Goal: Contribute content: Contribute content

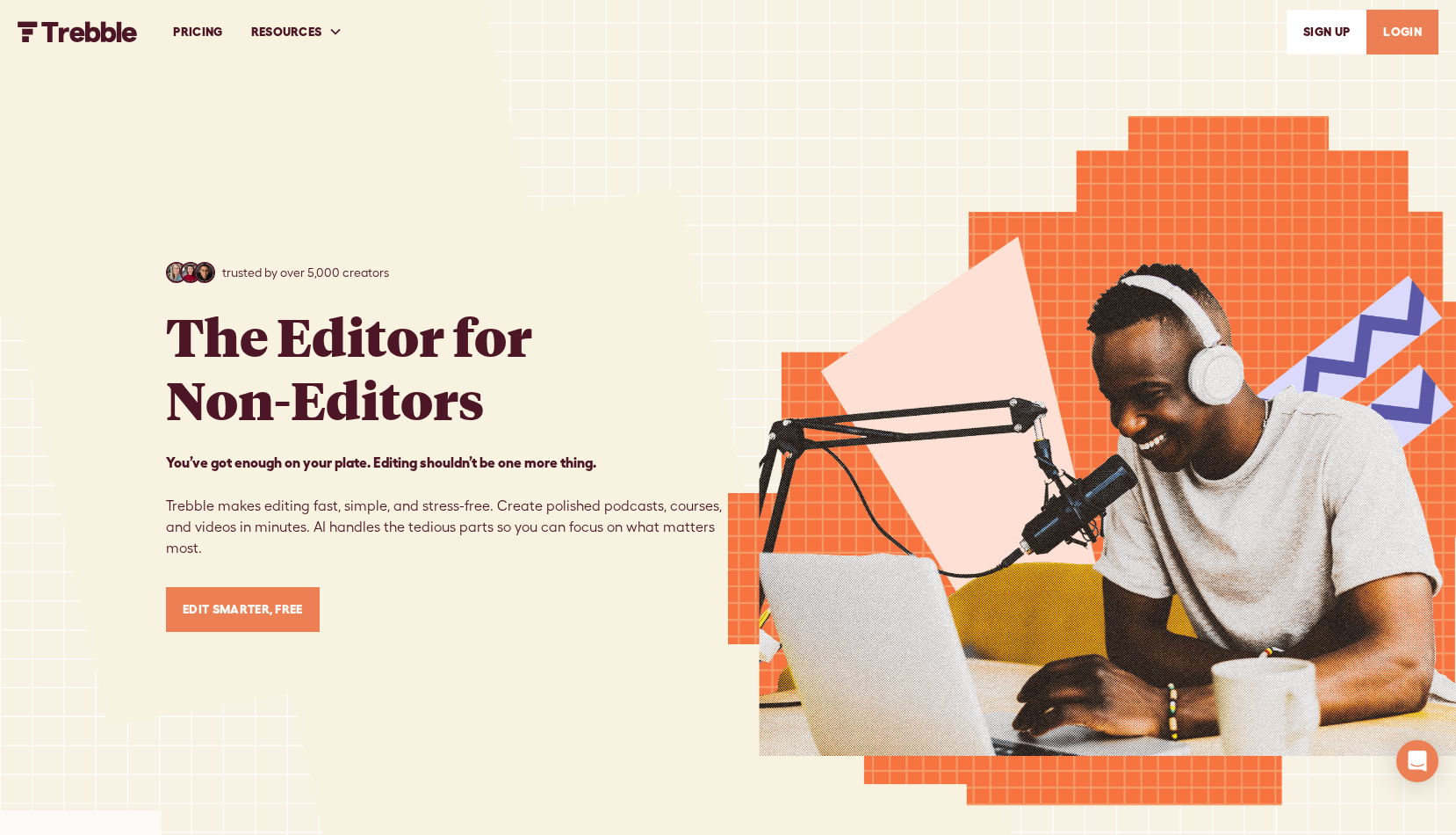
click at [1396, 36] on link "LOGIN" at bounding box center [1401, 32] width 72 height 45
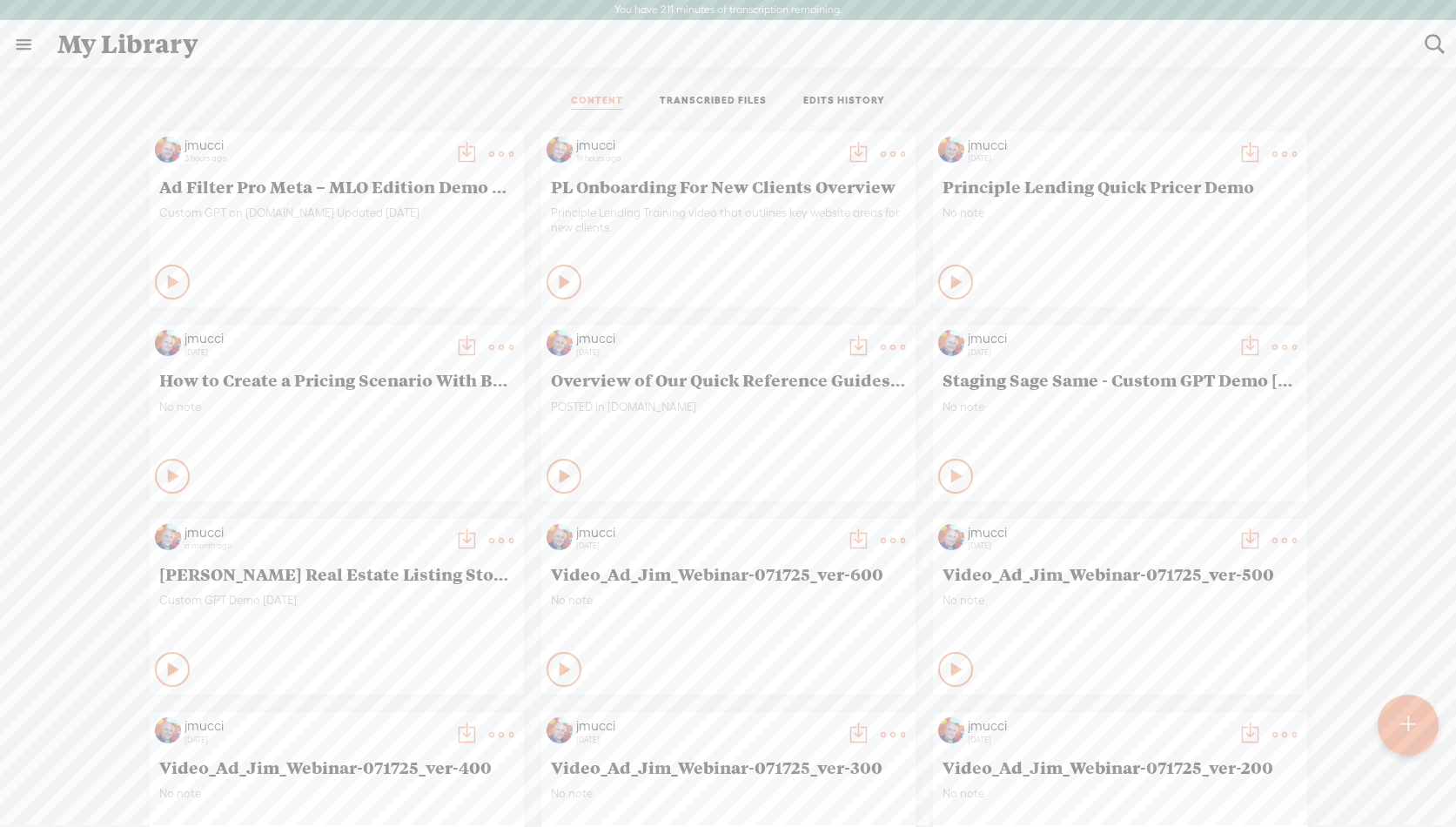
click at [1416, 728] on div at bounding box center [1408, 725] width 61 height 61
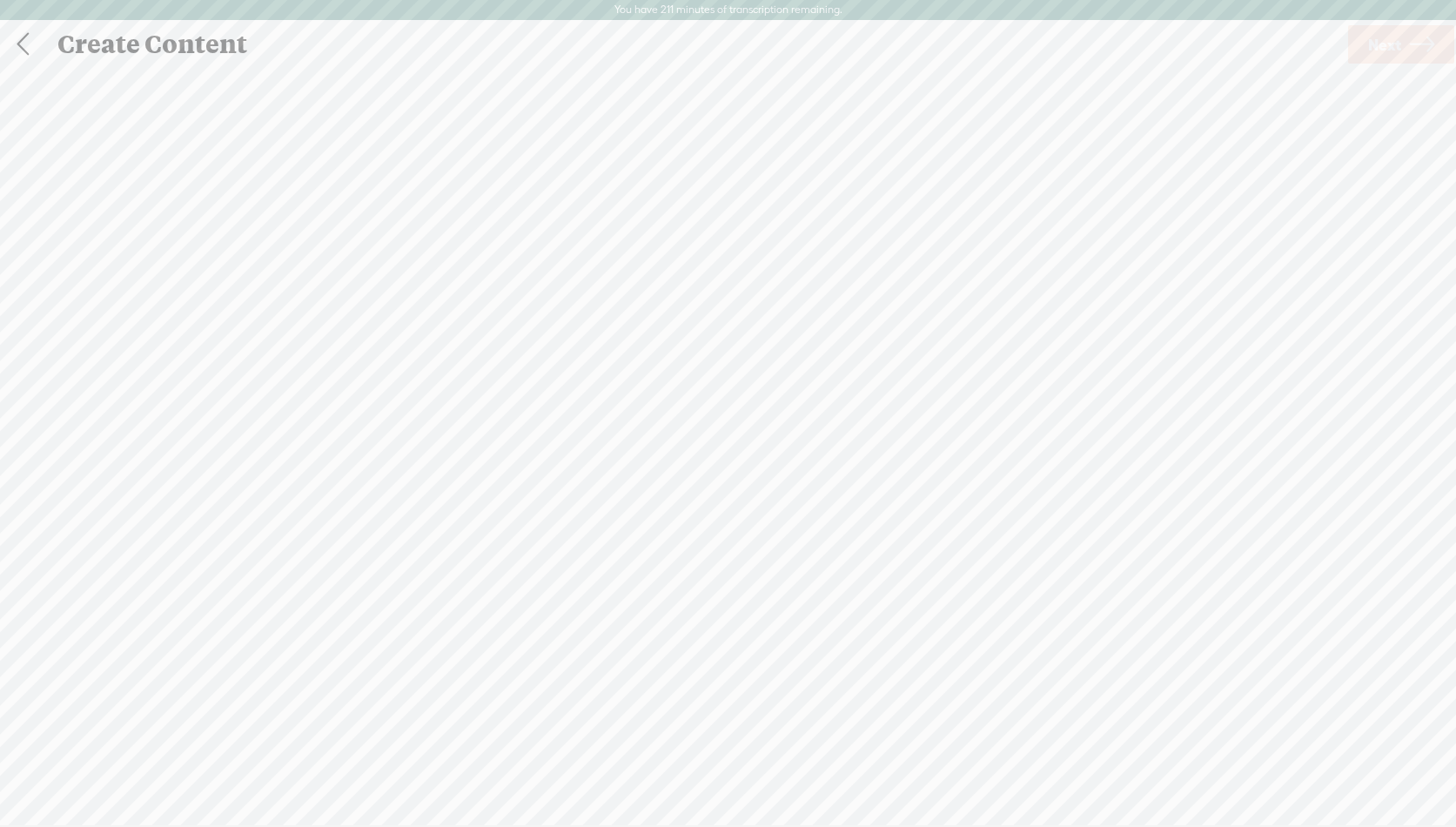
scroll to position [1, 0]
click at [737, 480] on span "Click to browse , or drag & drop your audio or video file here (File duration m…" at bounding box center [728, 504] width 378 height 50
click at [1403, 58] on link "Next" at bounding box center [1401, 44] width 106 height 39
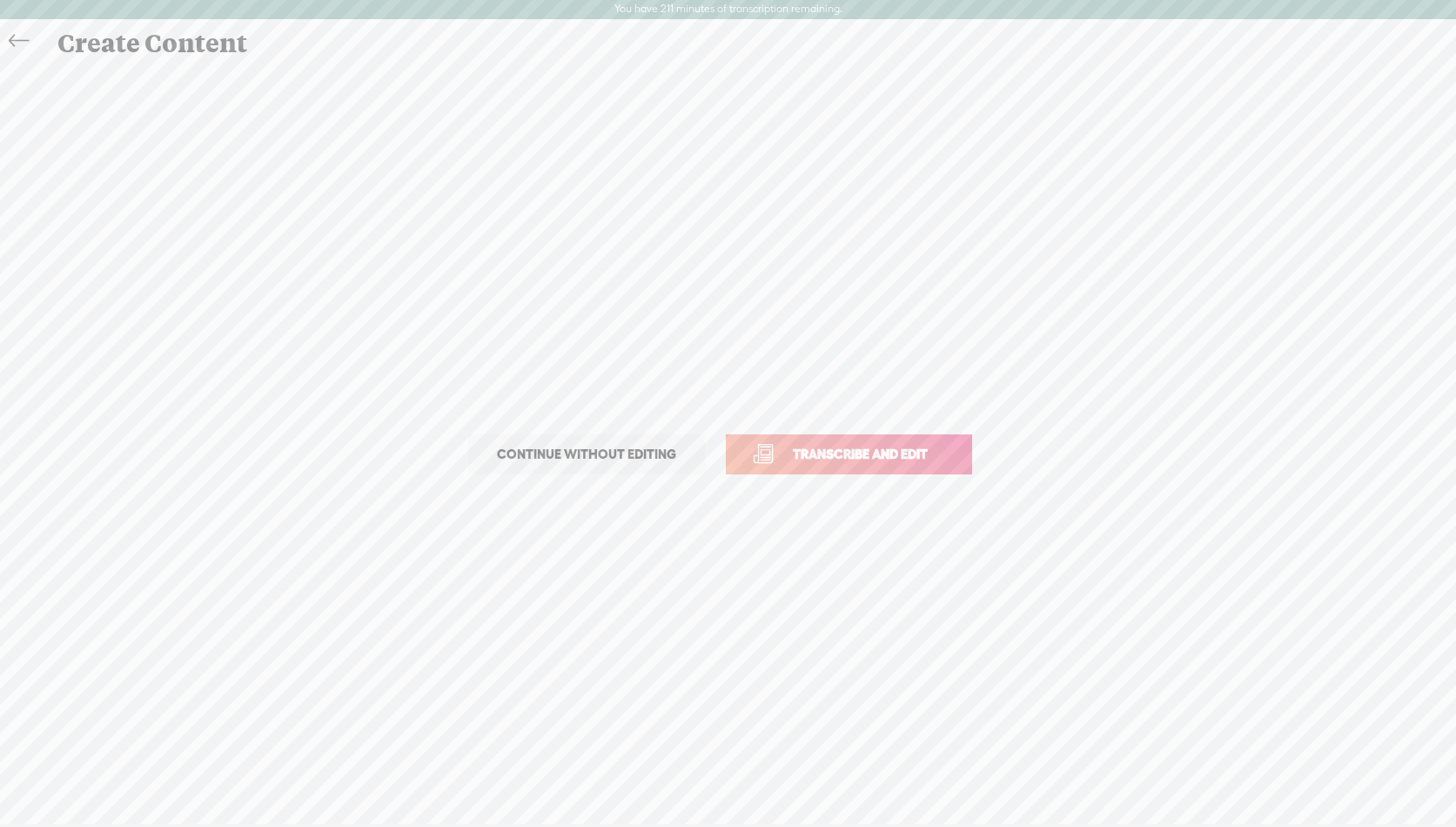
click at [859, 467] on link "Transcribe and edit" at bounding box center [848, 455] width 246 height 40
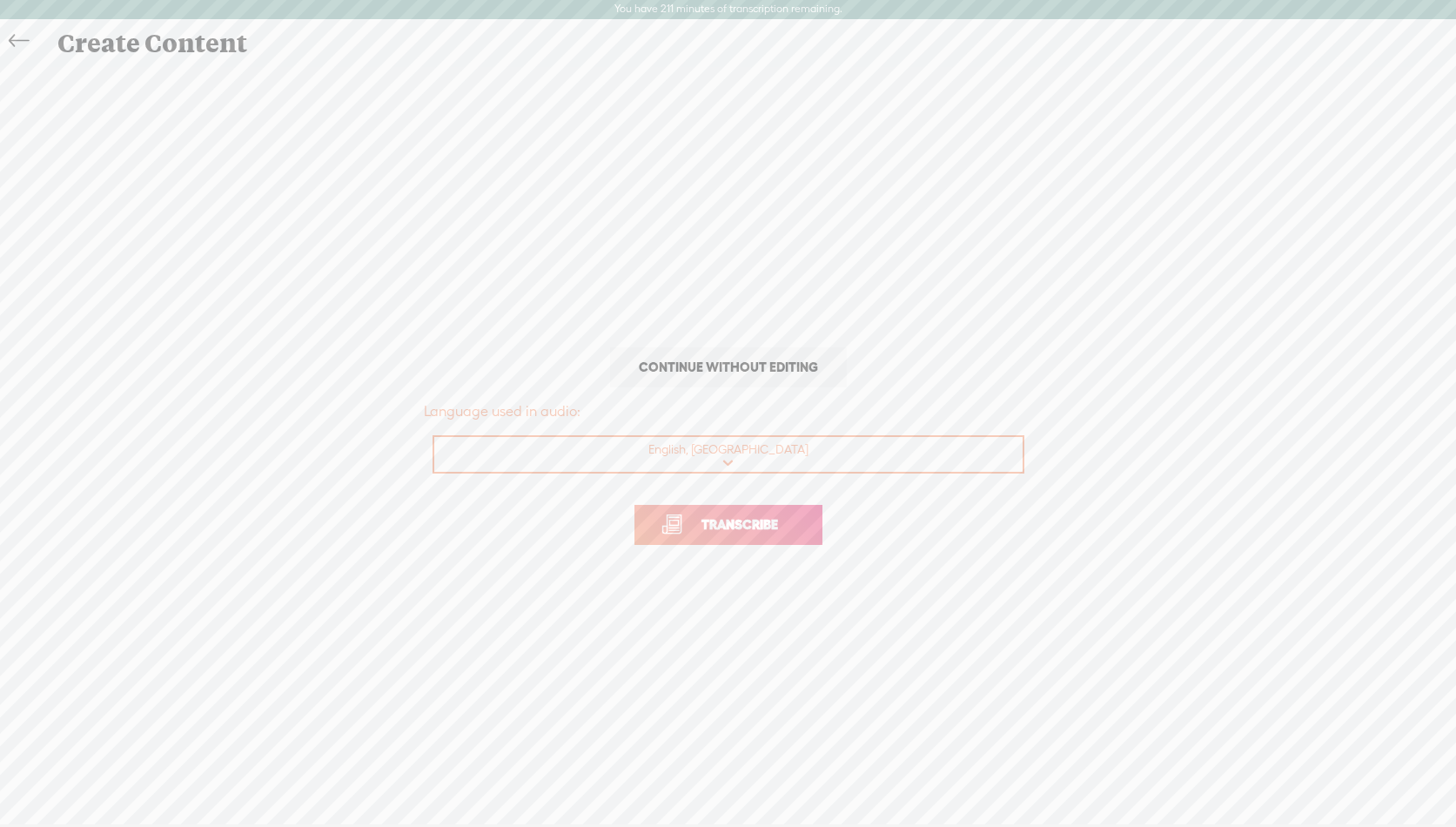
click at [718, 522] on span "Transcribe" at bounding box center [739, 524] width 113 height 20
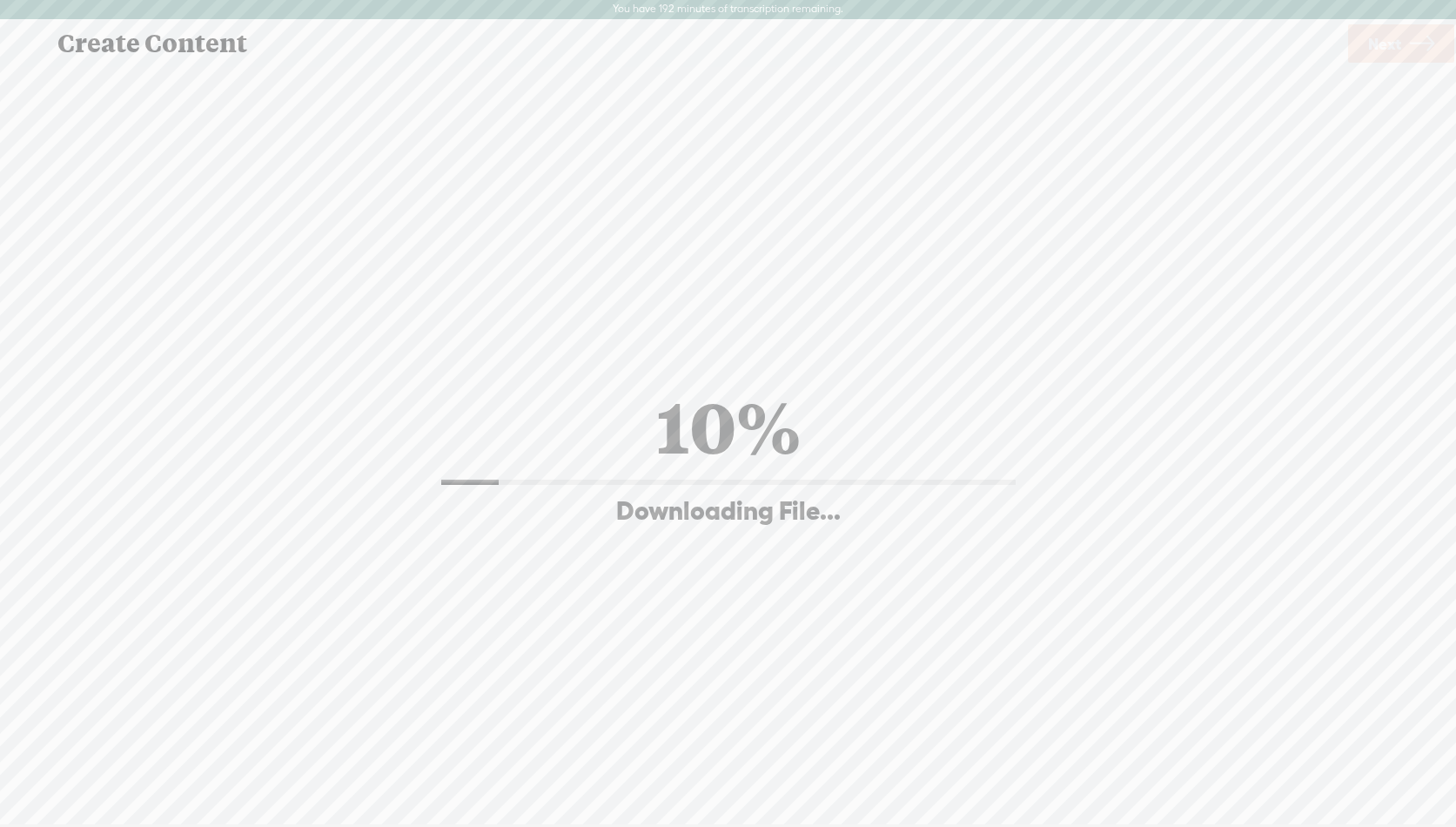
click at [672, 174] on div "Continue without editing Transcribe and edit Language used in audio: English, U…" at bounding box center [728, 453] width 1421 height 777
